Goal: Information Seeking & Learning: Learn about a topic

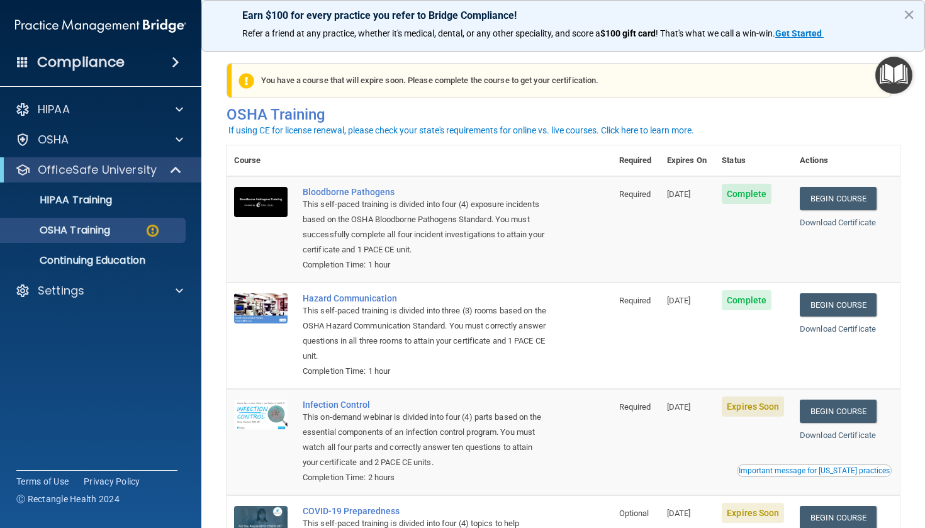
scroll to position [5, 0]
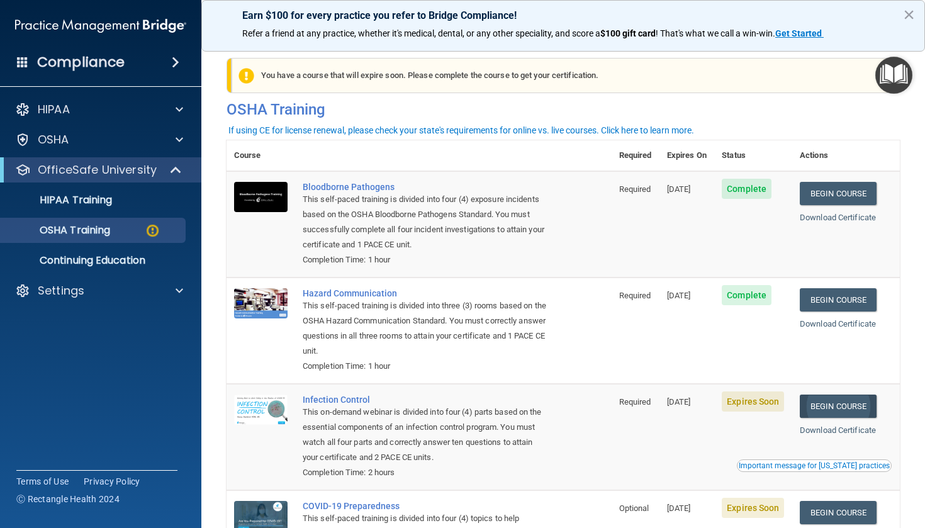
click at [834, 397] on link "Begin Course" at bounding box center [838, 406] width 77 height 23
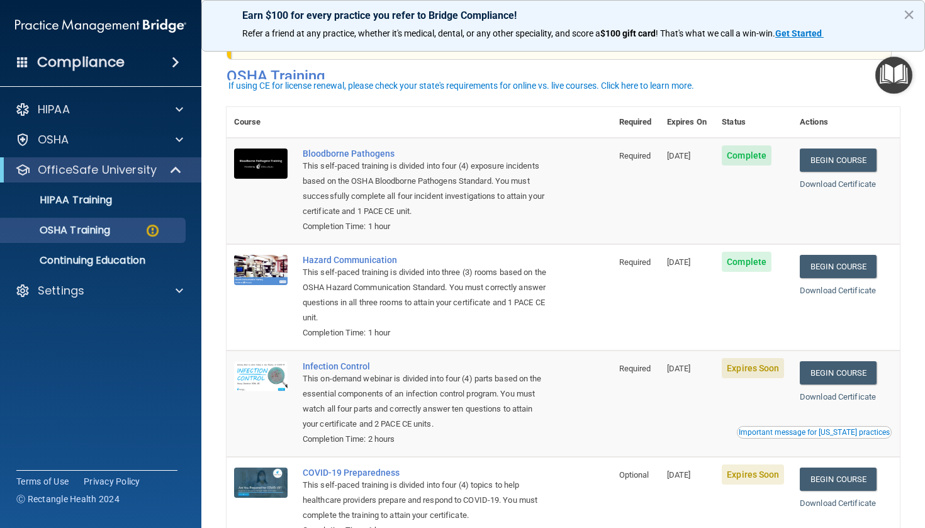
scroll to position [37, 0]
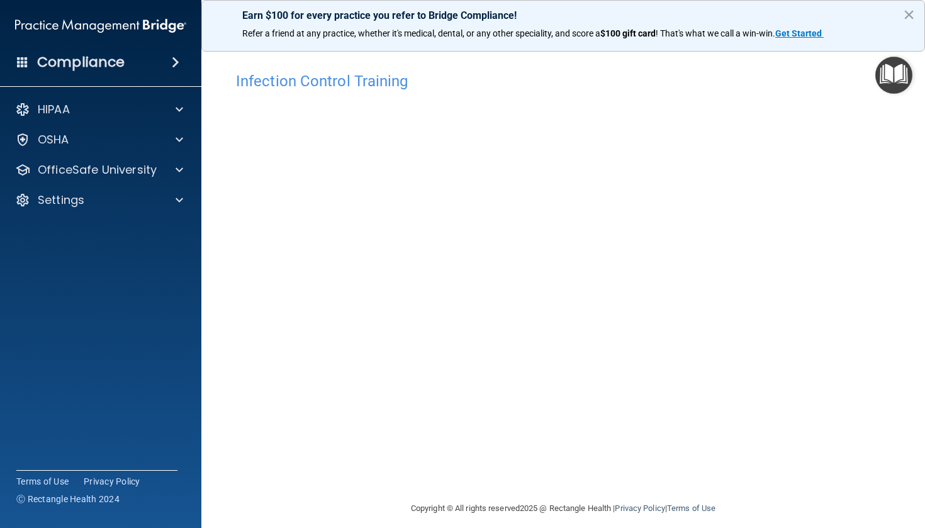
click at [544, 2] on div "Earn $100 for every practice you refer to Bridge Compliance! Refer a friend at …" at bounding box center [563, 26] width 724 height 52
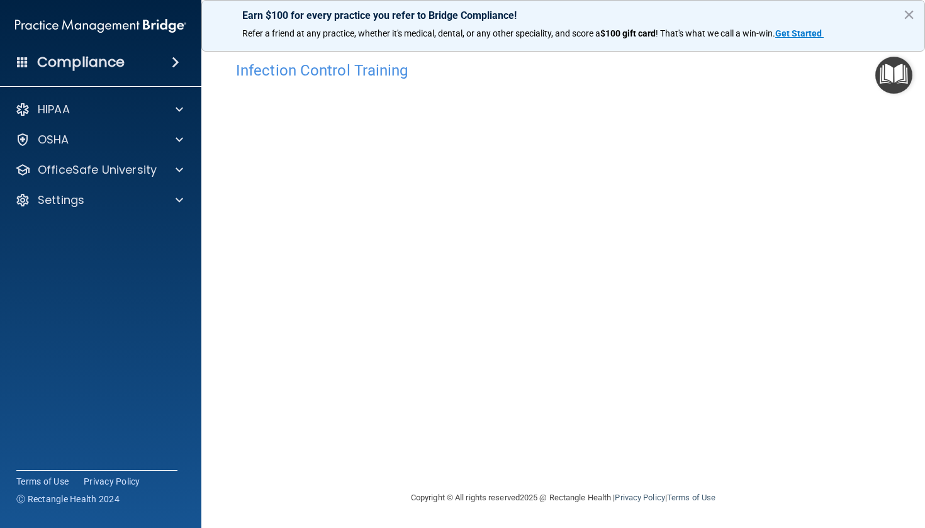
scroll to position [10, 0]
click at [444, 1] on div "Earn $100 for every practice you refer to Bridge Compliance! Refer a friend at …" at bounding box center [563, 26] width 724 height 52
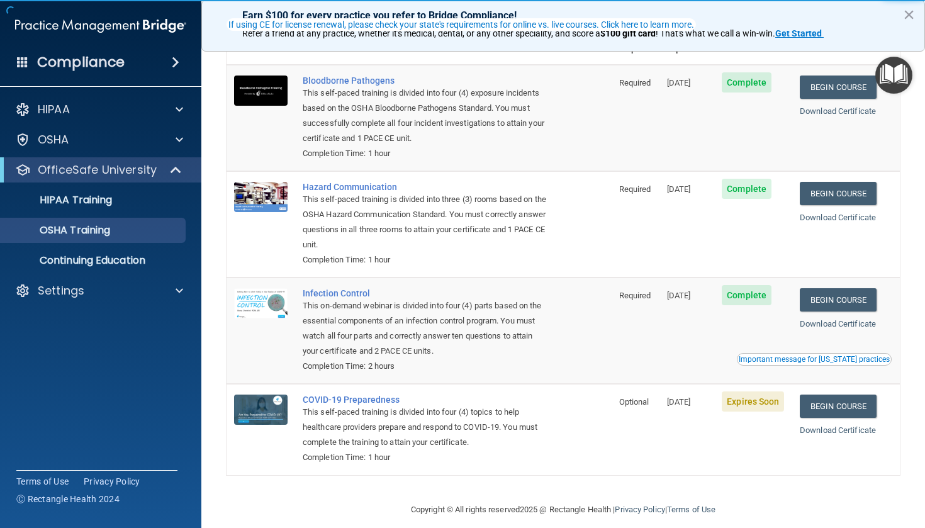
scroll to position [76, 0]
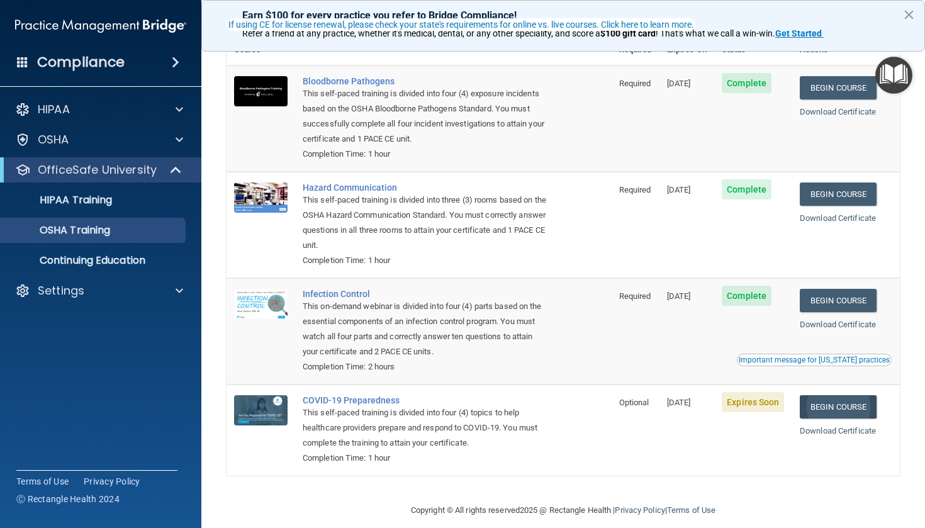
click at [821, 395] on link "Begin Course" at bounding box center [838, 406] width 77 height 23
click at [797, 356] on div "Important message for California practices" at bounding box center [814, 360] width 151 height 8
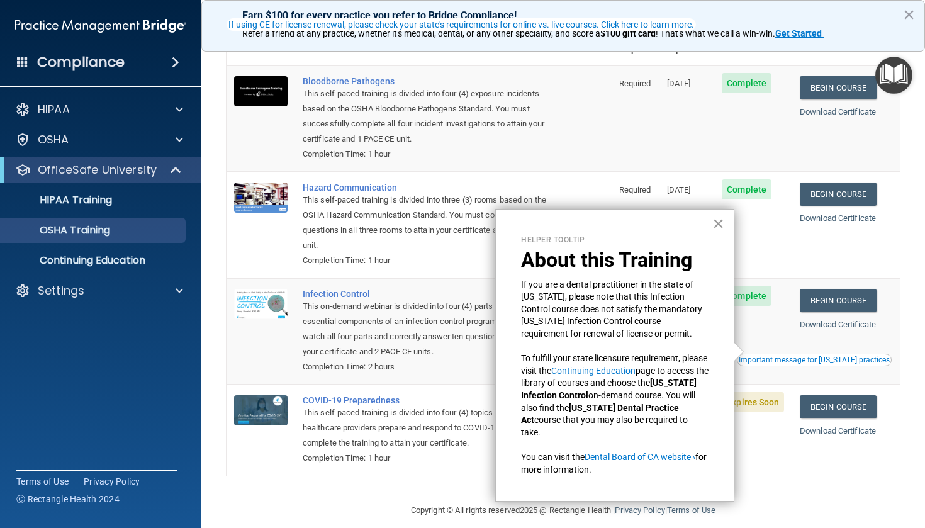
click at [712, 223] on button "×" at bounding box center [718, 223] width 12 height 20
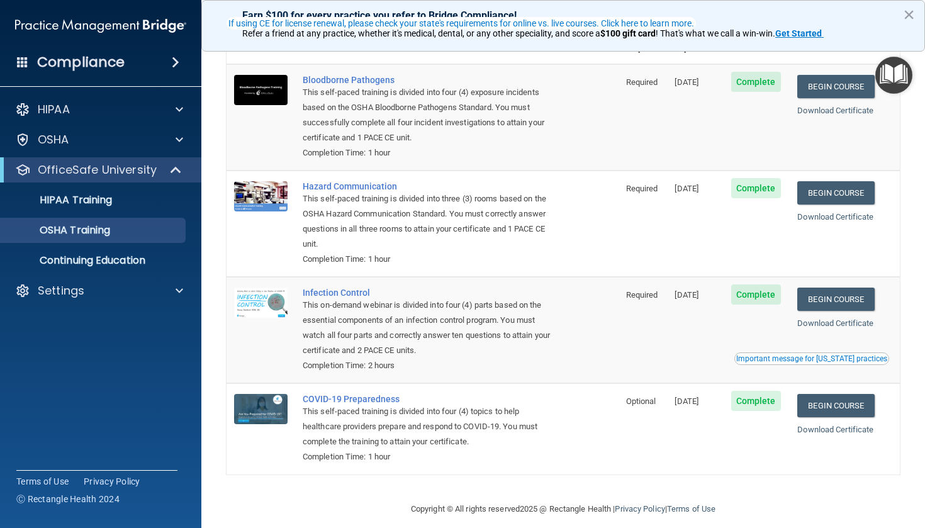
scroll to position [76, 0]
